Goal: Task Accomplishment & Management: Manage account settings

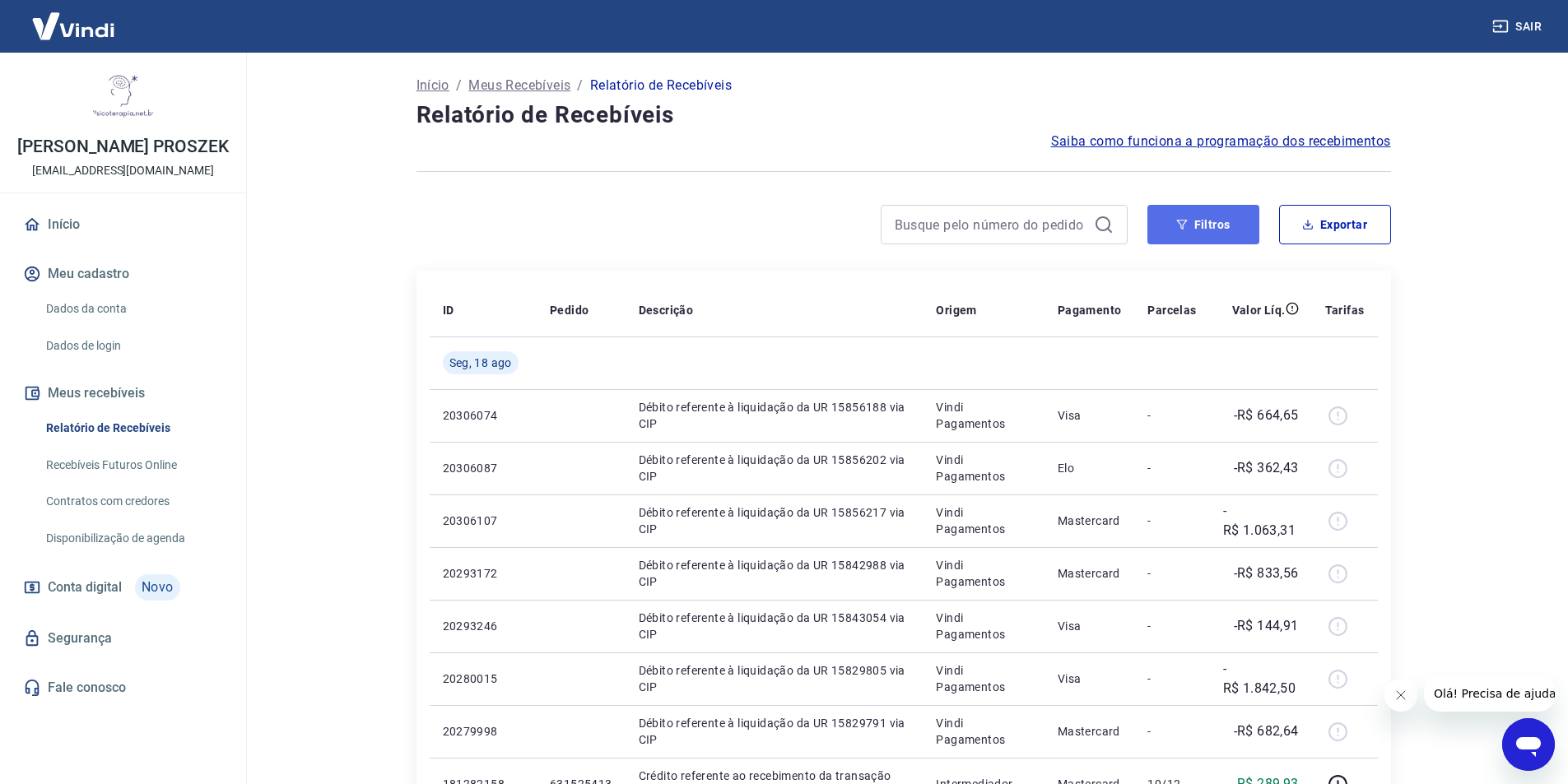
click at [1185, 224] on icon "button" at bounding box center [1182, 224] width 12 height 12
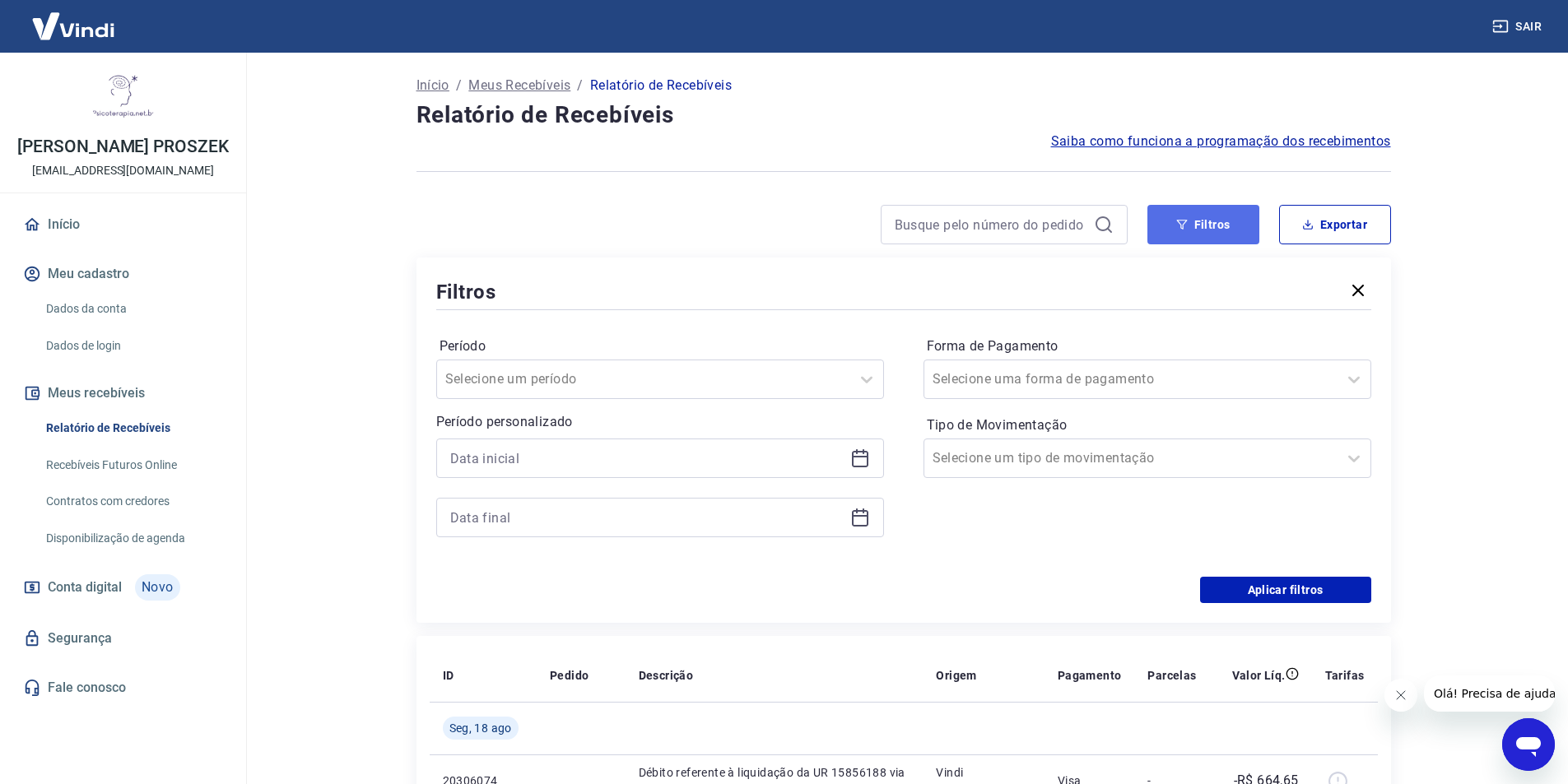
click at [1203, 238] on button "Filtros" at bounding box center [1203, 224] width 112 height 39
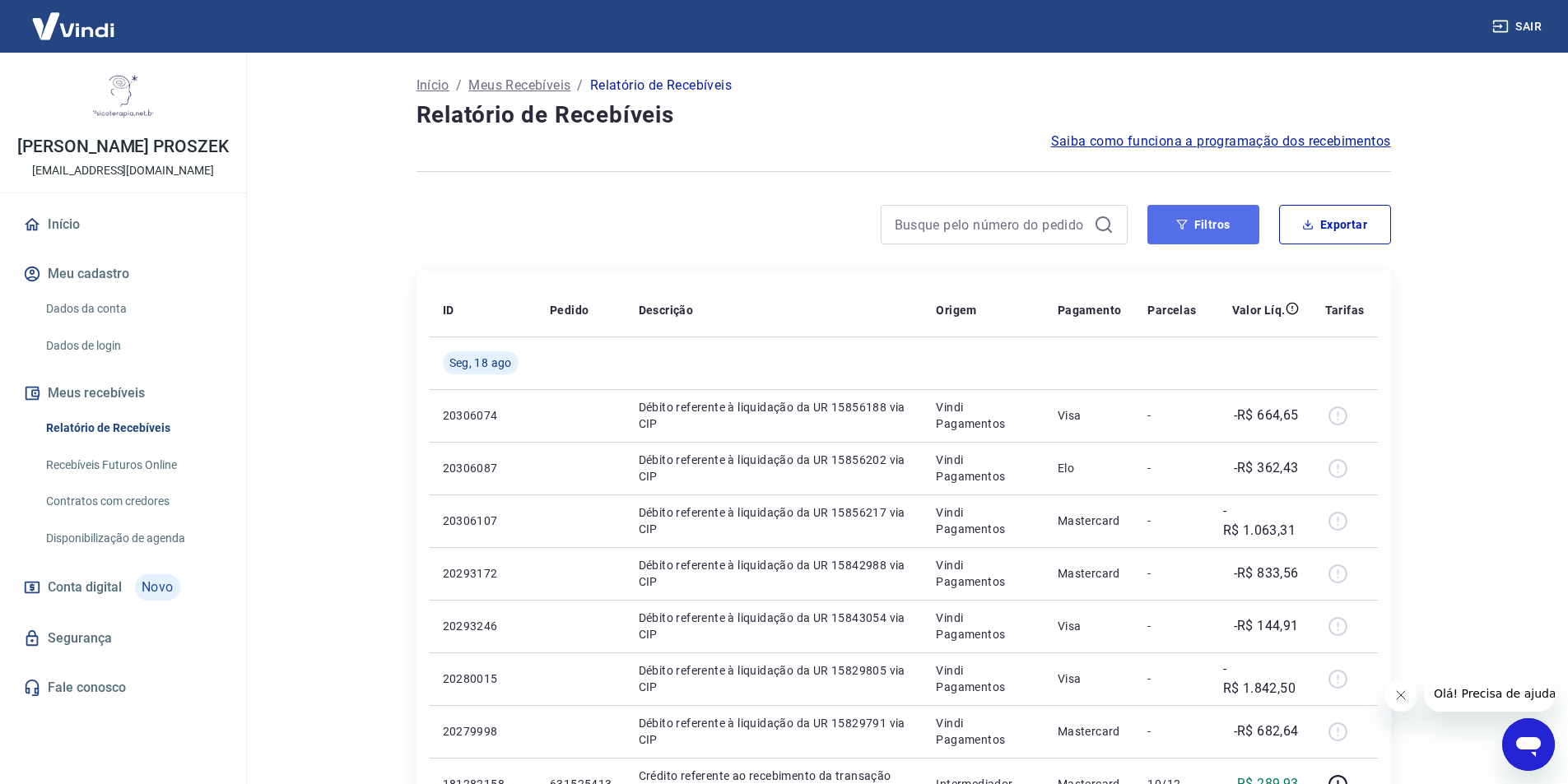
click at [1186, 237] on button "Filtros" at bounding box center [1203, 224] width 112 height 39
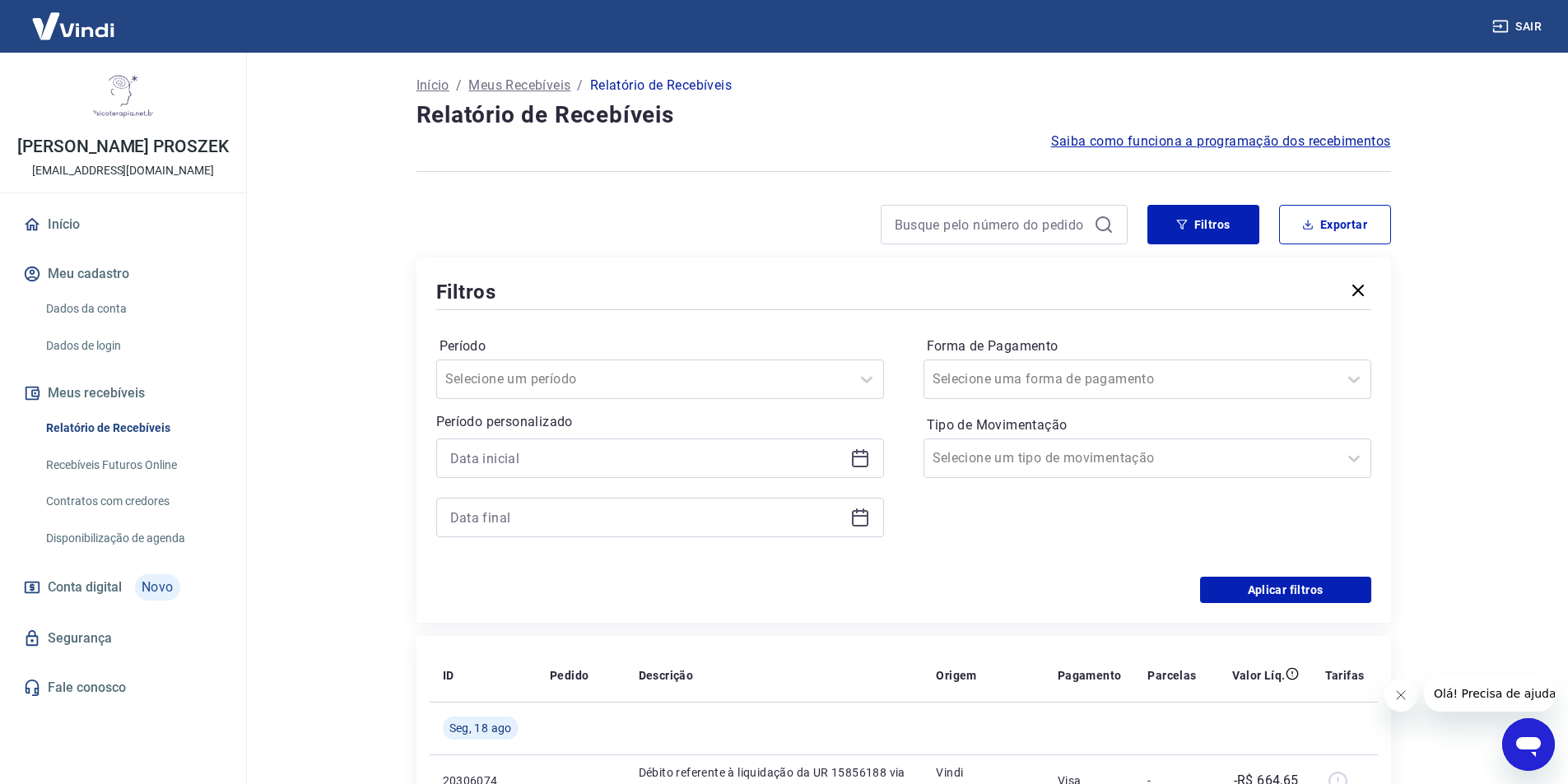
click at [861, 461] on icon at bounding box center [861, 459] width 20 height 20
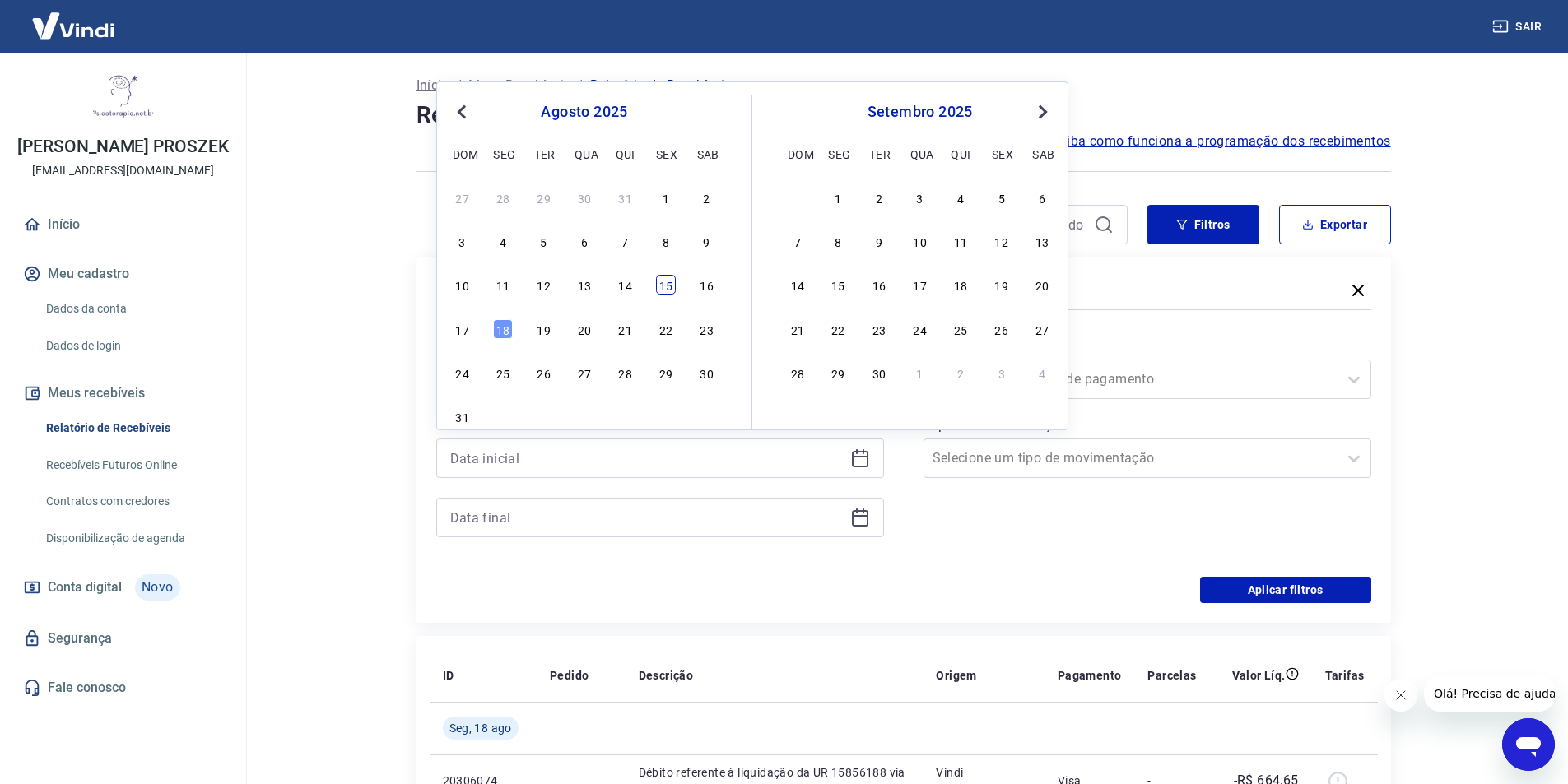
click at [674, 289] on div "15" at bounding box center [666, 285] width 20 height 20
type input "15/08/2025"
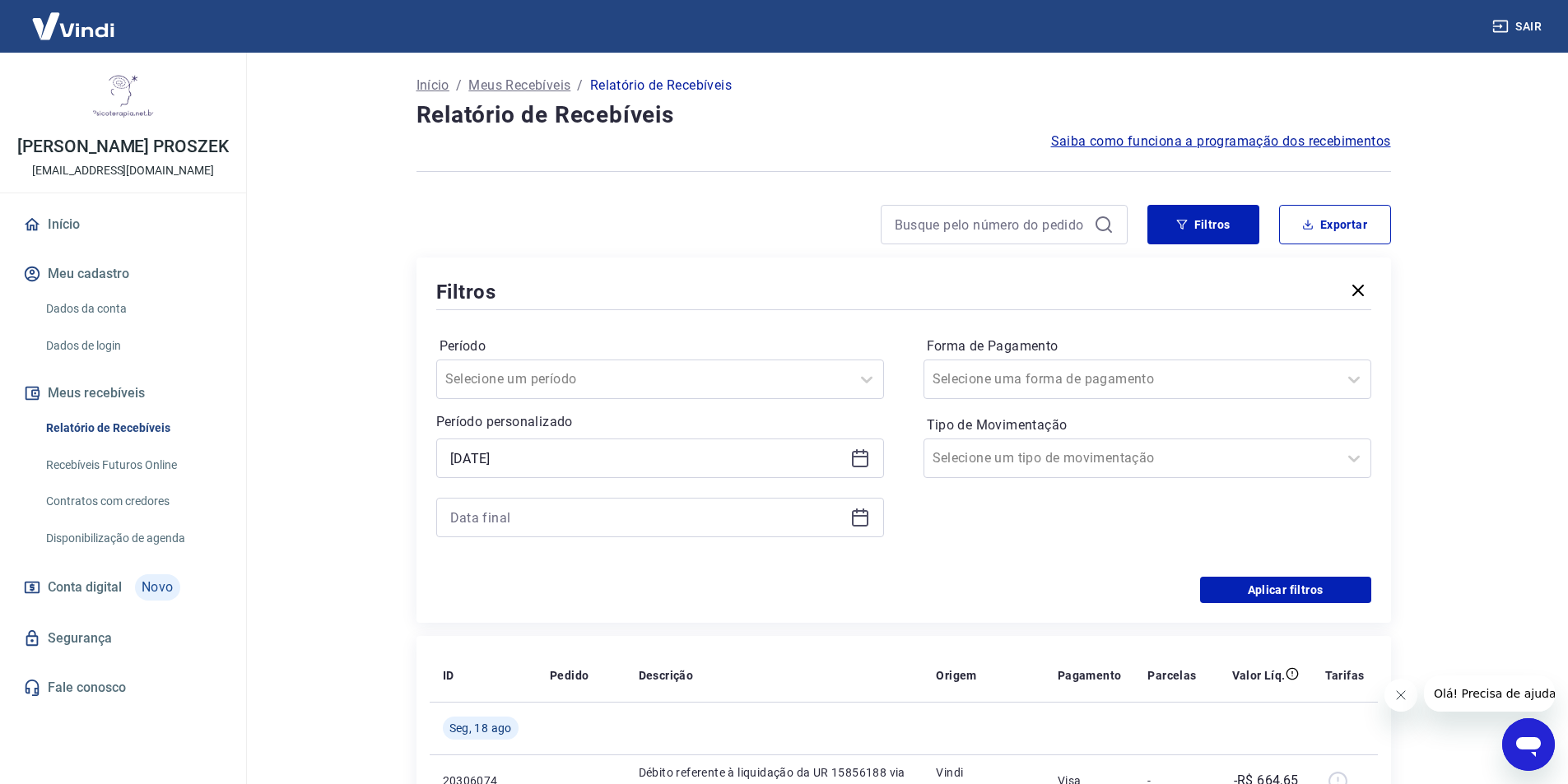
click at [854, 521] on icon at bounding box center [861, 517] width 20 height 20
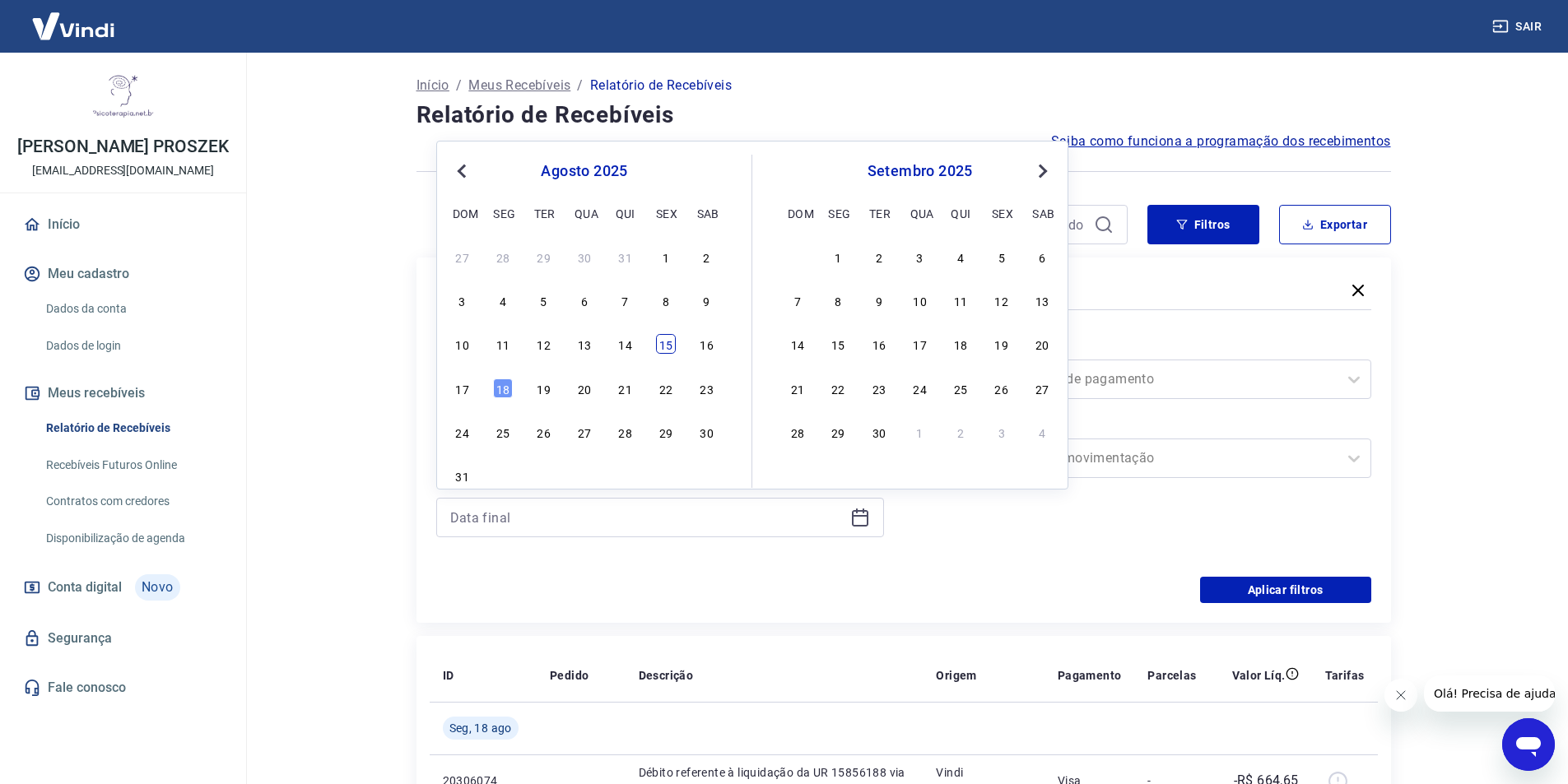
click at [664, 349] on div "15" at bounding box center [666, 344] width 20 height 20
type input "15/08/2025"
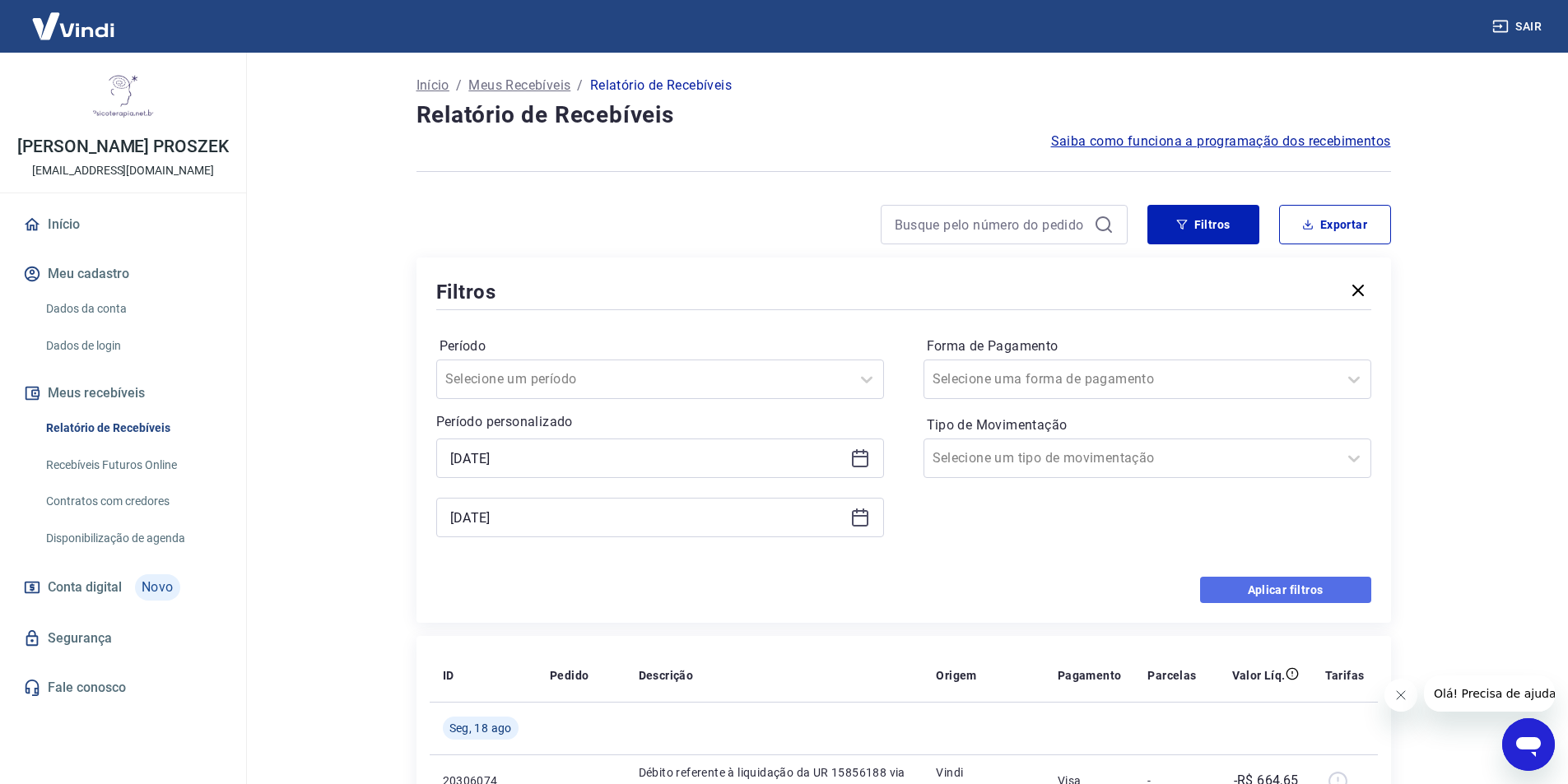
click at [1268, 588] on button "Aplicar filtros" at bounding box center [1286, 590] width 171 height 27
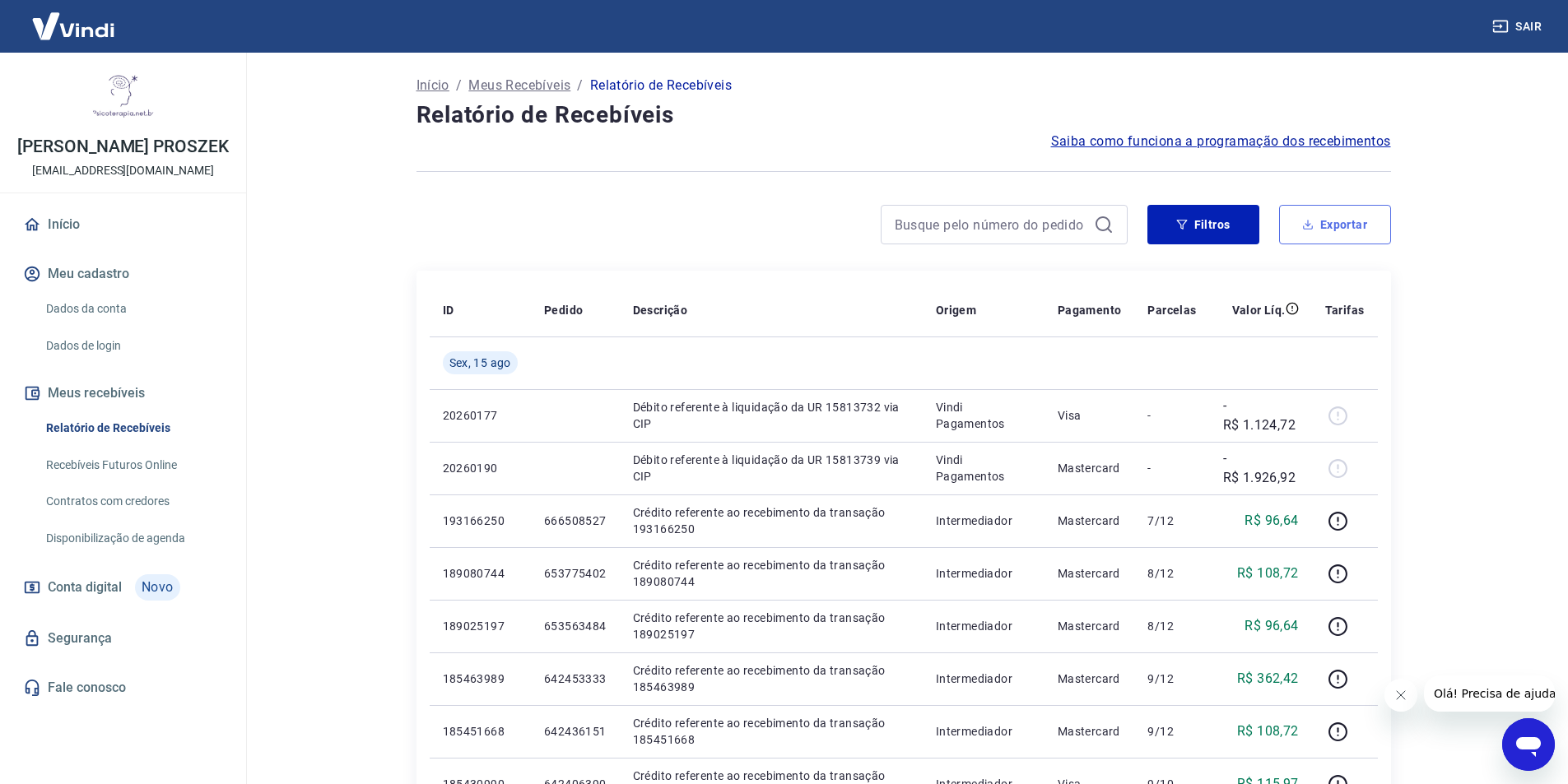
click at [1313, 234] on button "Exportar" at bounding box center [1335, 224] width 112 height 39
type input "15/08/2025"
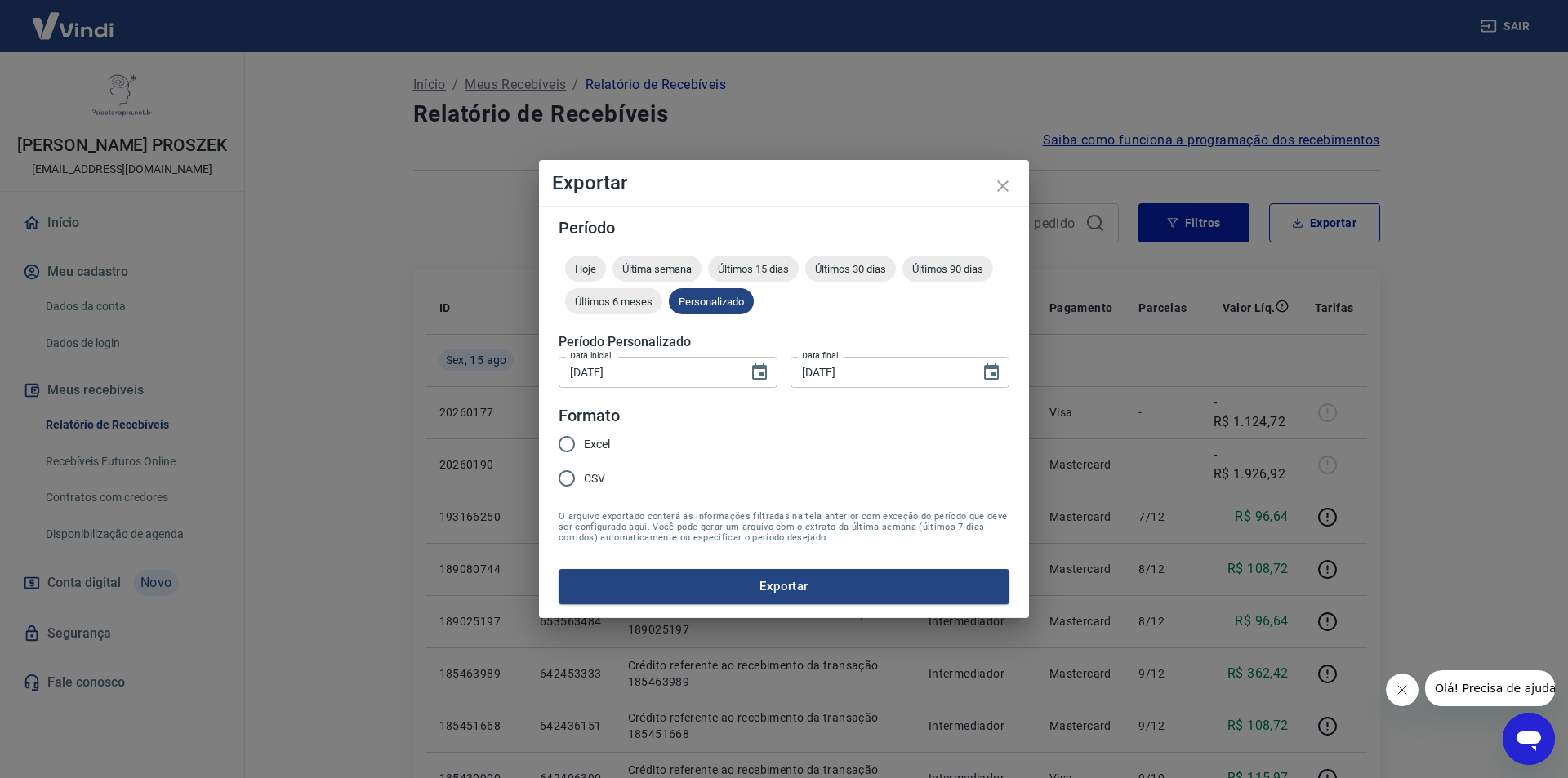
click at [586, 446] on span "Excel" at bounding box center [596, 444] width 26 height 17
click at [584, 446] on input "Excel" at bounding box center [567, 444] width 35 height 35
radio input "true"
click at [663, 570] on button "Exportar" at bounding box center [784, 586] width 451 height 35
